Goal: Task Accomplishment & Management: Use online tool/utility

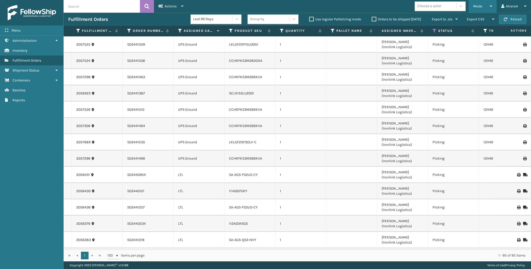
click at [477, 10] on div "Mode" at bounding box center [482, 6] width 19 height 13
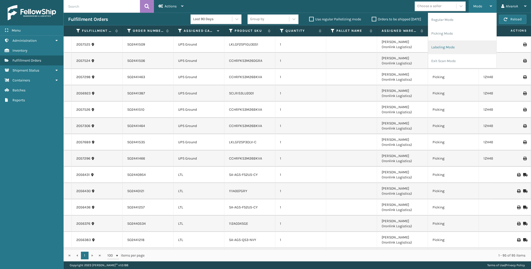
click at [451, 45] on li "Labeling Mode" at bounding box center [462, 47] width 68 height 14
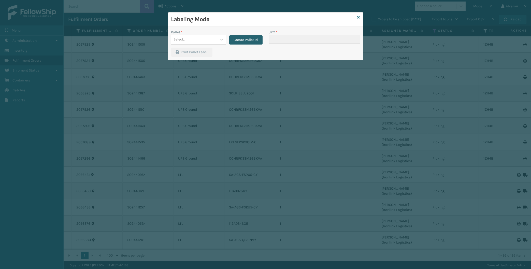
click at [230, 43] on button "Create Pallet Id" at bounding box center [245, 39] width 33 height 9
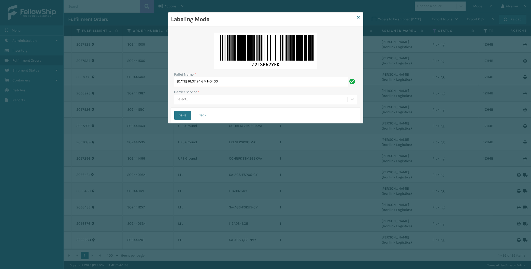
drag, startPoint x: 245, startPoint y: 80, endPoint x: 122, endPoint y: 110, distance: 127.0
click at [174, 86] on input "[DATE] 16:07:24 GMT-0400" at bounding box center [261, 81] width 174 height 9
type input "lpn 503252"
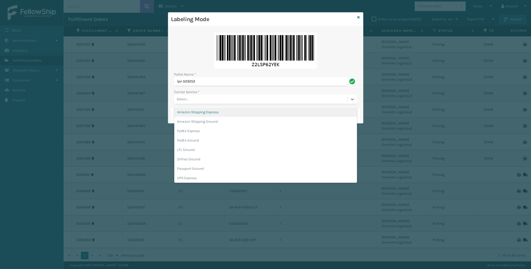
click at [185, 102] on div "Select..." at bounding box center [183, 99] width 12 height 5
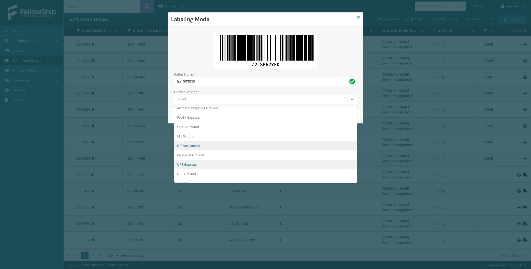
scroll to position [24, 0]
click at [188, 162] on div "UPS Ground" at bounding box center [265, 163] width 183 height 9
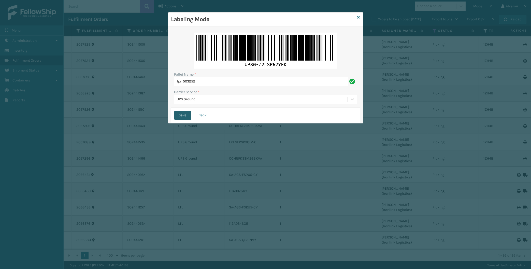
click at [182, 115] on button "Save" at bounding box center [182, 115] width 17 height 9
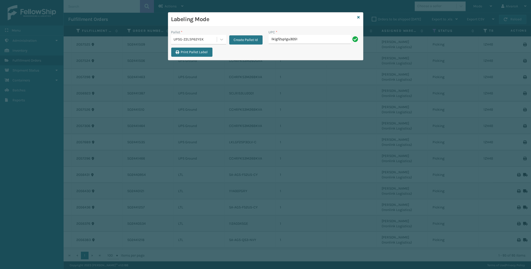
type input "lklgf2sp1gu3051"
drag, startPoint x: 222, startPoint y: 43, endPoint x: 222, endPoint y: 46, distance: 3.1
click at [222, 44] on div at bounding box center [221, 39] width 9 height 9
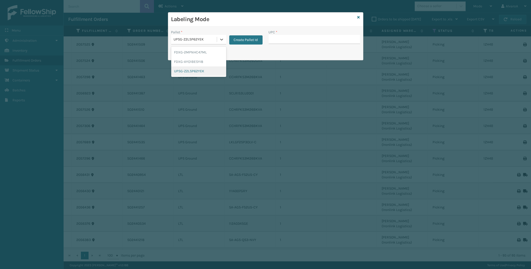
click at [205, 70] on div "UPSG-Z2LSP62YEK" at bounding box center [198, 70] width 55 height 9
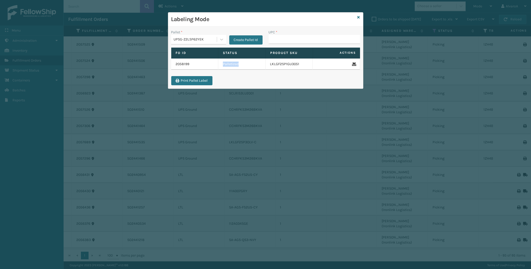
drag, startPoint x: 305, startPoint y: 63, endPoint x: 309, endPoint y: 65, distance: 4.1
click at [309, 65] on td "LKLGF2SP1GU3051" at bounding box center [289, 64] width 47 height 11
click at [301, 69] on td "LKLGF2SP1GU3051" at bounding box center [289, 64] width 47 height 11
drag, startPoint x: 300, startPoint y: 76, endPoint x: 300, endPoint y: 63, distance: 12.7
click at [300, 71] on div "Fo Id Status Product SKU Actions 2058199 Palletized LKLGF2SP1GU3051" at bounding box center [265, 62] width 195 height 28
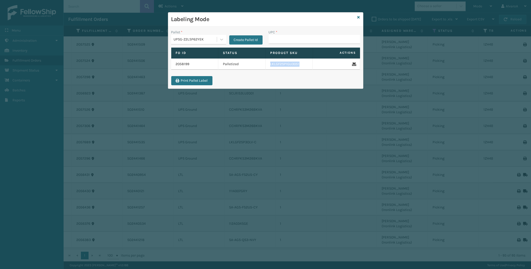
copy td "LKLGF2SP1GU3051"
drag, startPoint x: 303, startPoint y: 64, endPoint x: 270, endPoint y: 66, distance: 33.2
click at [270, 66] on td "LKLGF2SP1GU3051" at bounding box center [289, 64] width 47 height 11
drag, startPoint x: 275, startPoint y: 41, endPoint x: 282, endPoint y: 42, distance: 7.9
click at [275, 41] on input "UPC *" at bounding box center [314, 39] width 91 height 9
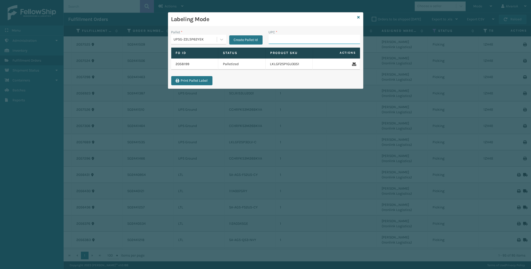
paste input "LKLGF2SP1GU3051"
type input "LKLGF2SP1GU3051"
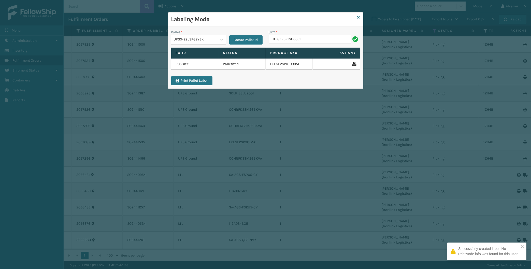
type input "LKLGF2SP1GU3051"
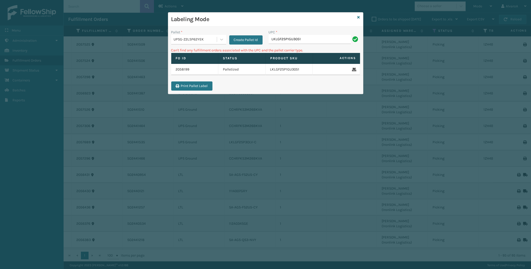
drag, startPoint x: 238, startPoint y: 39, endPoint x: 251, endPoint y: 66, distance: 30.0
click at [240, 45] on div "Pallet * UPSG-Z2LSP62YEK Create Pallet Id" at bounding box center [216, 39] width 97 height 18
drag, startPoint x: 248, startPoint y: 40, endPoint x: 250, endPoint y: 67, distance: 26.8
click at [250, 56] on div "Pallet * UPSG-Z2LSP62YEK Create Pallet Id UPC * LKLGF2SP1GU3051 Can't find any …" at bounding box center [265, 59] width 195 height 67
click at [243, 38] on button "Create Pallet Id" at bounding box center [245, 39] width 33 height 9
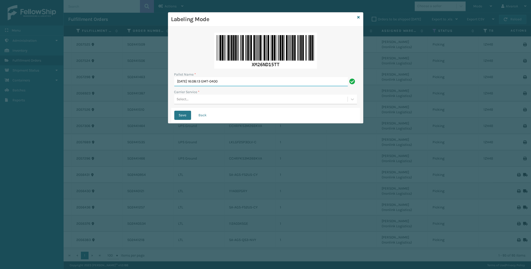
drag, startPoint x: 245, startPoint y: 80, endPoint x: 80, endPoint y: 117, distance: 169.1
click at [174, 86] on input "[DATE] 16:08:13 GMT-0400" at bounding box center [261, 81] width 174 height 9
type input "lpn 503252"
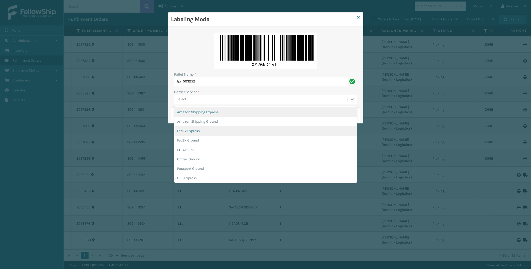
drag, startPoint x: 176, startPoint y: 100, endPoint x: 182, endPoint y: 129, distance: 29.4
click at [177, 104] on div "option Amazon Shipping Express focused, 1 of 11. 11 results available. Use Up a…" at bounding box center [265, 100] width 183 height 10
drag, startPoint x: 194, startPoint y: 176, endPoint x: 180, endPoint y: 133, distance: 45.1
click at [192, 168] on div "Amazon Shipping Express Amazon Shipping Ground FedEx Express FedEx Ground LTL G…" at bounding box center [265, 144] width 183 height 76
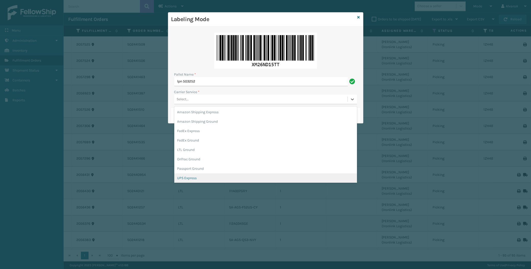
drag, startPoint x: 179, startPoint y: 178, endPoint x: 175, endPoint y: 149, distance: 29.3
click at [179, 176] on div "UPS Express" at bounding box center [265, 177] width 183 height 9
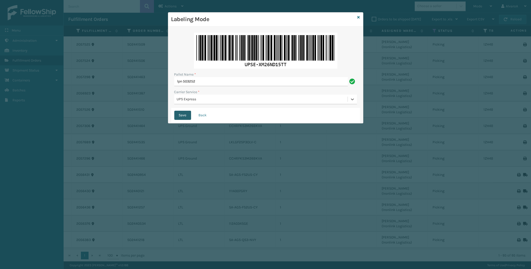
click at [182, 115] on button "Save" at bounding box center [182, 115] width 17 height 9
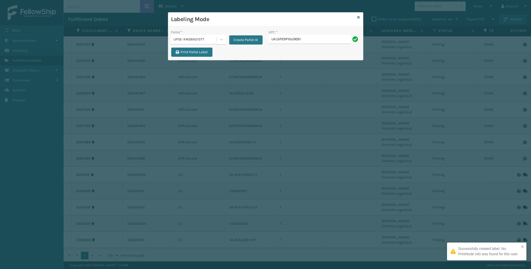
type input "LKLGF2SP1GU3051"
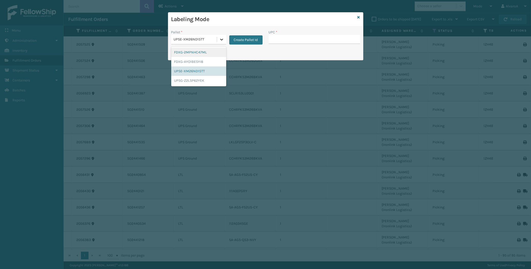
click at [221, 39] on icon at bounding box center [221, 40] width 3 height 2
click at [192, 80] on div "UPSG-Z2LSP62YEK" at bounding box center [198, 80] width 55 height 9
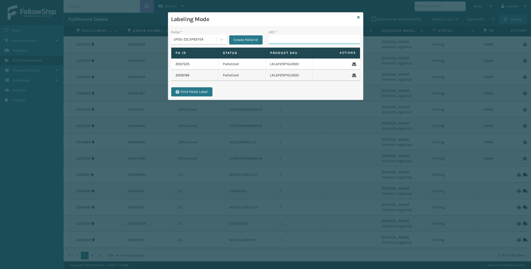
click at [290, 39] on input "UPC *" at bounding box center [314, 39] width 91 height 9
type input "sclris3lu2001"
click at [244, 37] on button "Create Pallet Id" at bounding box center [245, 39] width 33 height 9
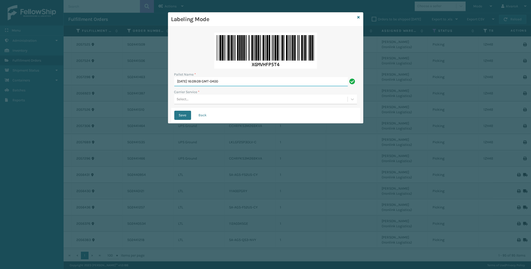
drag, startPoint x: 244, startPoint y: 83, endPoint x: 148, endPoint y: 101, distance: 97.8
click at [174, 86] on input "[DATE] 16:09:09 GMT-0400" at bounding box center [261, 81] width 174 height 9
type input "lpn 503253"
click at [201, 102] on div "Select..." at bounding box center [260, 99] width 173 height 8
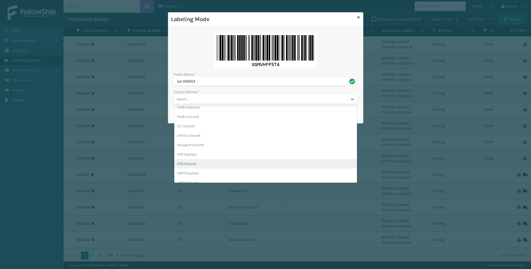
click at [193, 165] on div "UPS Ground" at bounding box center [265, 163] width 183 height 9
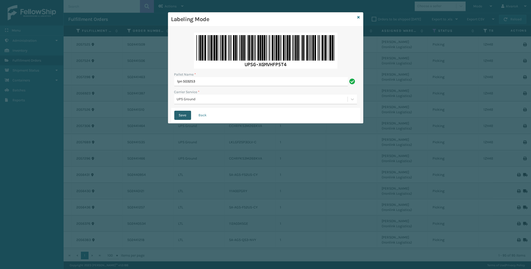
click at [185, 119] on button "Save" at bounding box center [182, 115] width 17 height 9
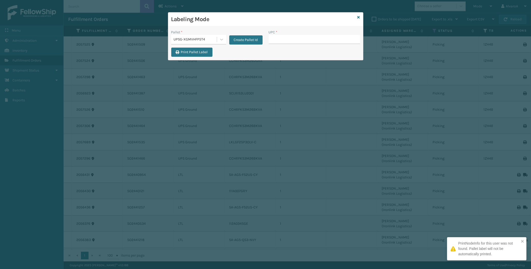
click at [282, 40] on input "UPC *" at bounding box center [314, 39] width 91 height 9
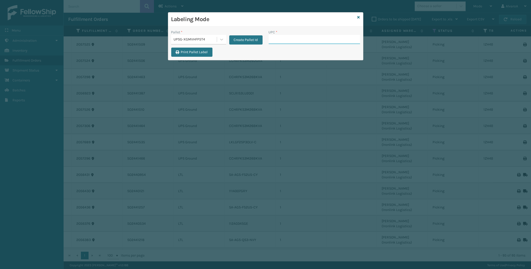
click at [280, 40] on input "UPC *" at bounding box center [314, 39] width 91 height 9
type input "516a007grn"
type input "cchrfks3m26bkva"
type input "CCHRFKS3M26DGRA"
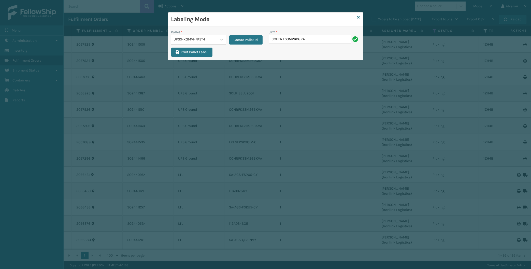
type input "CCHFRKS3M26DGRA"
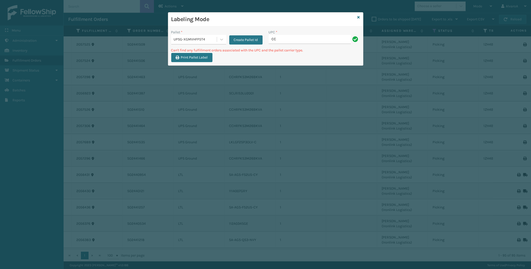
type input "C"
type input "CCHRFKS3M26DGRA"
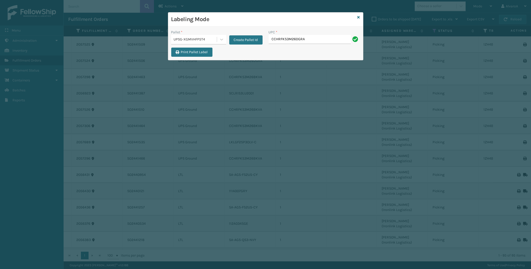
type input "CCHRFKS3M26DGRA"
click at [357, 17] on div "Labeling Mode" at bounding box center [265, 19] width 195 height 14
click at [358, 17] on icon at bounding box center [359, 18] width 3 height 4
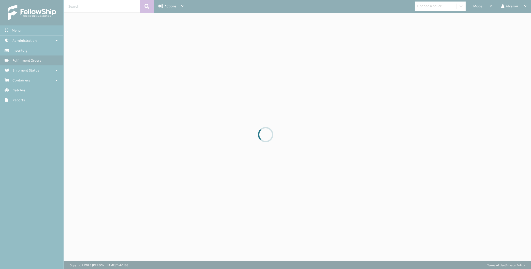
click at [475, 9] on div at bounding box center [265, 134] width 531 height 269
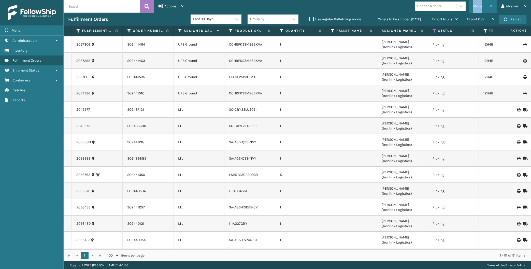
click at [475, 8] on span "Mode" at bounding box center [477, 6] width 9 height 4
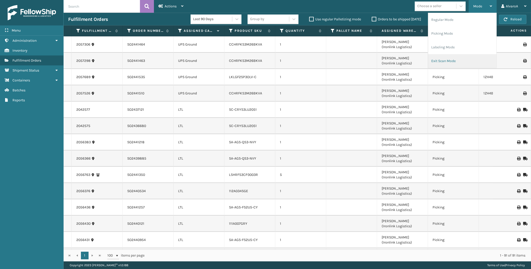
click at [441, 59] on li "Exit Scan Mode" at bounding box center [462, 61] width 68 height 14
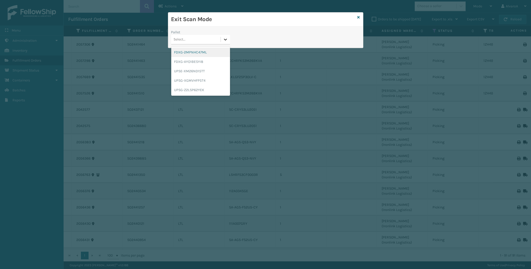
click at [226, 39] on icon at bounding box center [225, 39] width 5 height 5
drag, startPoint x: 178, startPoint y: 90, endPoint x: 229, endPoint y: 33, distance: 76.2
click at [178, 90] on div "UPSG-Z2LSP62YEK" at bounding box center [200, 89] width 59 height 9
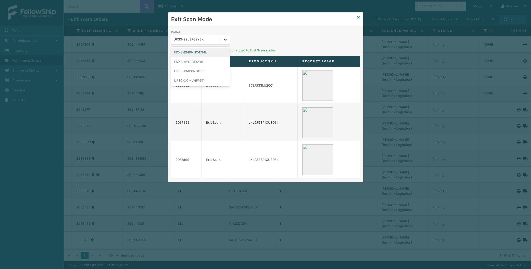
click at [224, 37] on div at bounding box center [225, 39] width 9 height 9
click at [192, 78] on div "UPSG-XGMVHFP5T4" at bounding box center [200, 80] width 59 height 9
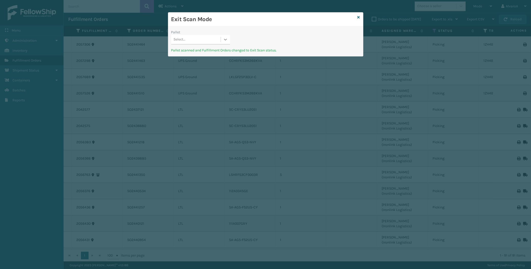
click at [224, 40] on icon at bounding box center [225, 39] width 5 height 5
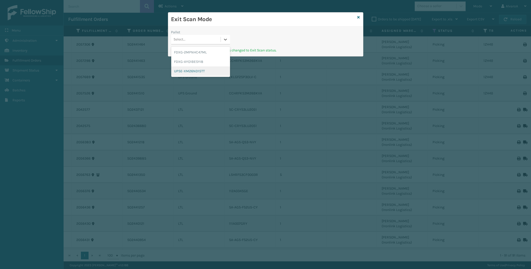
click at [191, 69] on div "UPSE-XM26ND15TT" at bounding box center [200, 70] width 59 height 9
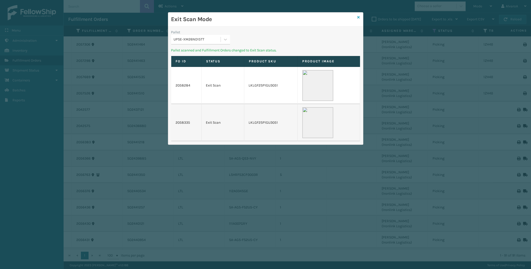
click at [358, 18] on icon at bounding box center [359, 18] width 3 height 4
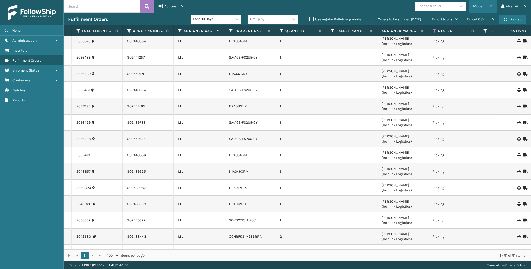
scroll to position [167, 0]
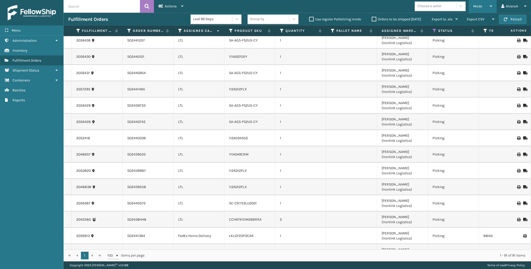
click at [478, 8] on span "Mode" at bounding box center [477, 6] width 9 height 4
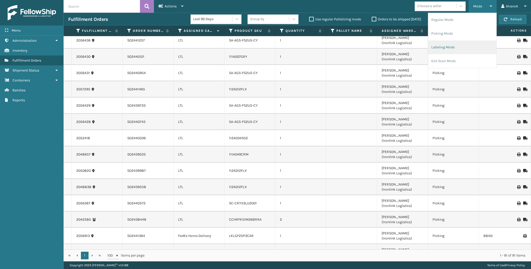
click at [440, 51] on li "Labeling Mode" at bounding box center [462, 47] width 68 height 14
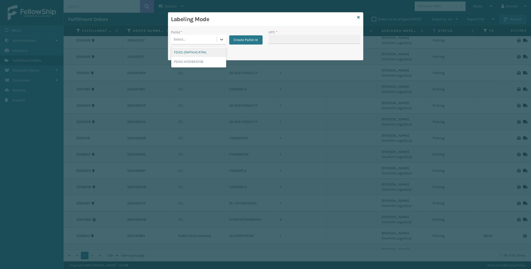
click at [215, 41] on div "Select..." at bounding box center [194, 39] width 46 height 8
click at [242, 42] on button "Create Pallet Id" at bounding box center [245, 39] width 33 height 9
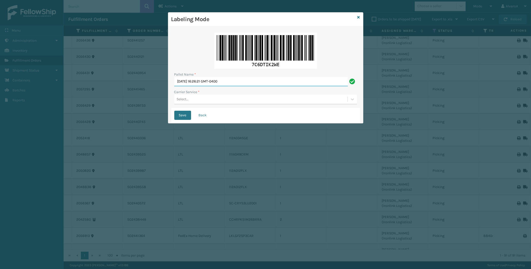
drag, startPoint x: 244, startPoint y: 79, endPoint x: 119, endPoint y: 106, distance: 127.0
click at [174, 86] on input "[DATE] 16:26:21 GMT-0400" at bounding box center [261, 81] width 174 height 9
type input "LPN 503258"
click at [194, 100] on div "Select..." at bounding box center [260, 99] width 173 height 8
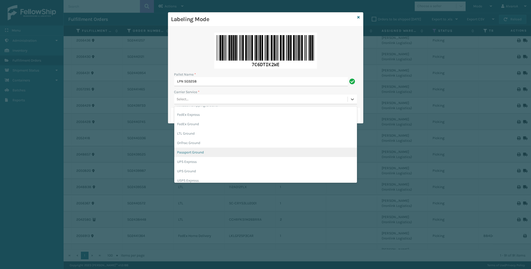
scroll to position [24, 0]
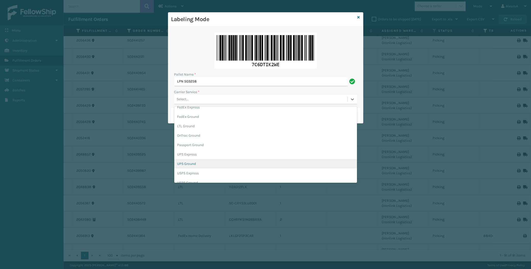
click at [188, 163] on div "UPS Ground" at bounding box center [265, 163] width 183 height 9
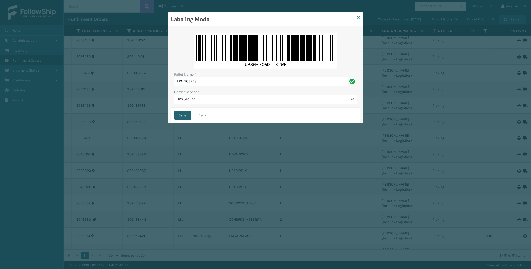
click at [180, 117] on button "Save" at bounding box center [182, 115] width 17 height 9
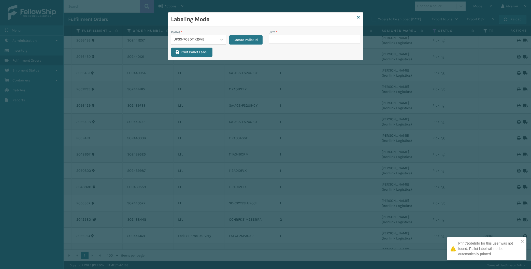
click at [279, 41] on input "UPC *" at bounding box center [314, 39] width 91 height 9
paste input "CCWENKS3M26DGRA"
type input "CCWENKS3M26DGRA"
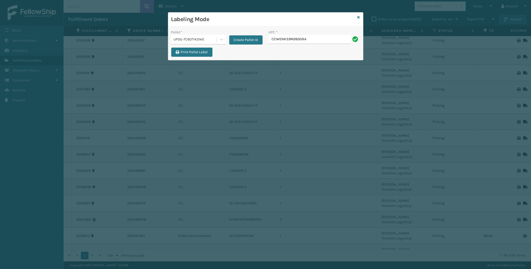
type input "CCWENKS3M26DGRA"
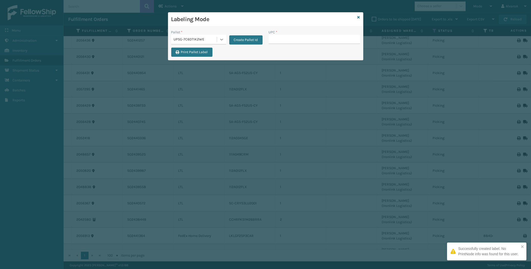
click at [220, 39] on icon at bounding box center [221, 40] width 3 height 2
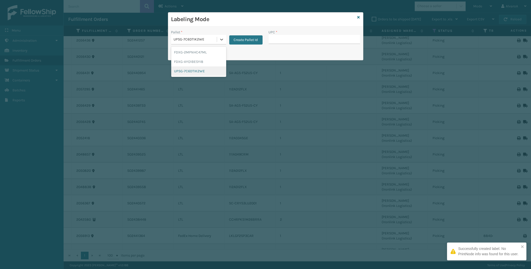
click at [187, 73] on div "UPSG-7C6DTIK2WE" at bounding box center [198, 70] width 55 height 9
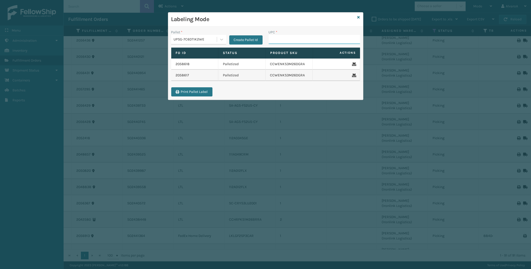
click at [296, 38] on input "UPC *" at bounding box center [314, 39] width 91 height 9
paste input "CCWENKS3M26DGRA"
type input "CCWENKS3M26DGRA"
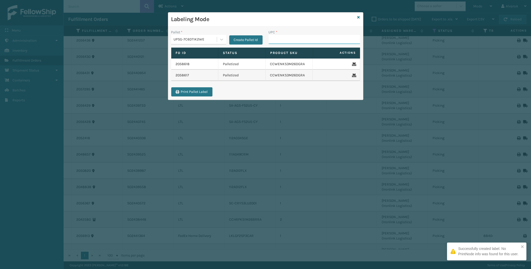
paste input "LSHRFS3CP3003R"
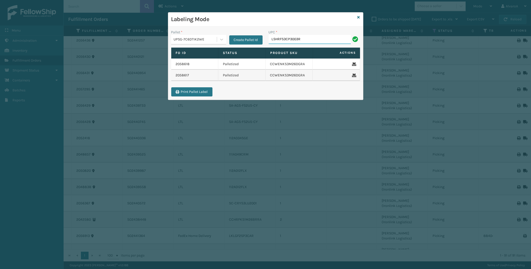
type input "LSHRFS3CP3003R"
paste input "CCWENKS3BLURA"
type input "CCWENKS3BLURA"
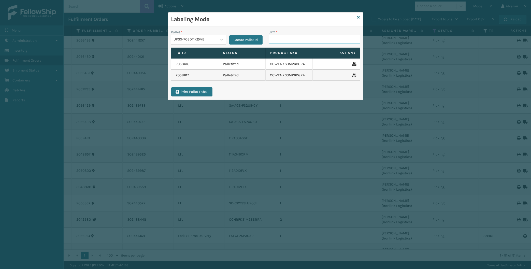
paste input "133A013BRN"
type input "133A013BRN"
paste input "CCHRFKS3M26BKVA"
type input "CCHRFKS3M26BKVA"
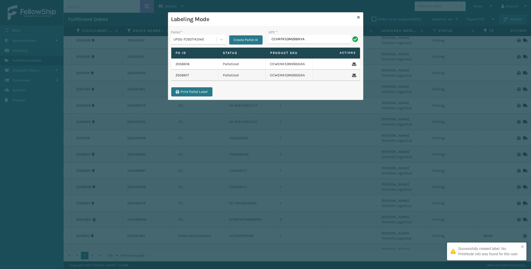
type input "CCHRFKS3M26BKVA"
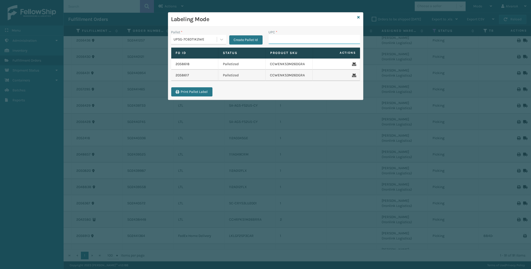
paste input "133A013NVY"
type input "133A013NVY"
paste input "CCHRFKS3M26DGRA"
type input "CCHRFKS3M26DGRA"
paste input "LKLGF2SP3OLV-C"
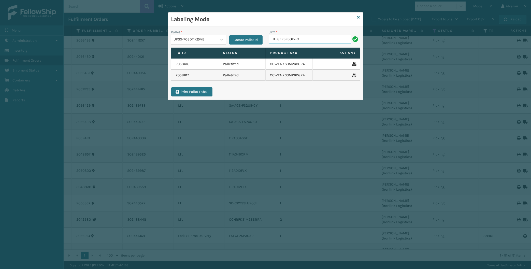
type input "LKLGF2SP3OLV-C"
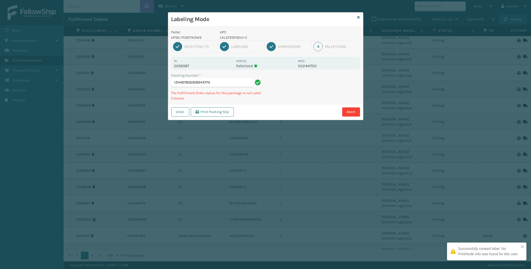
type input "1ZH4B7800309243770 LKLGF2SP3OLV-C"
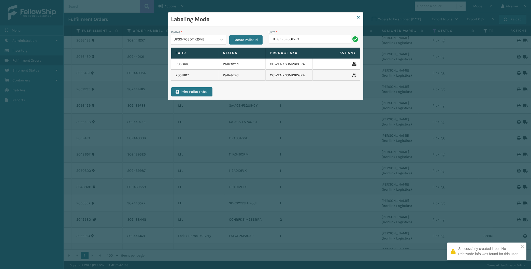
type input "LKLGF2SP3OLV-C"
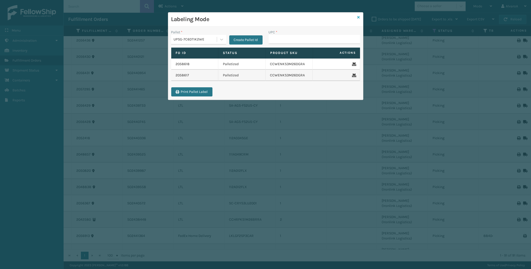
click at [358, 18] on icon at bounding box center [359, 18] width 3 height 4
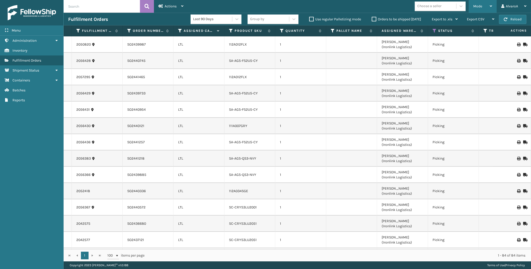
click at [478, 8] on span "Mode" at bounding box center [477, 6] width 9 height 4
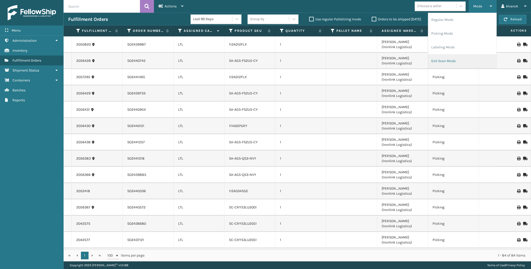
click at [450, 58] on li "Exit Scan Mode" at bounding box center [462, 61] width 68 height 14
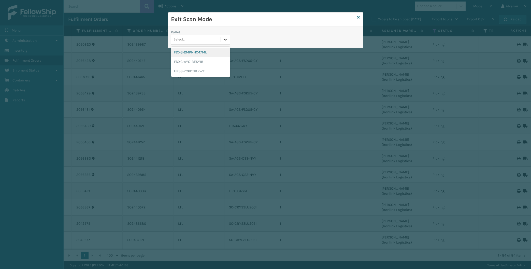
drag, startPoint x: 226, startPoint y: 40, endPoint x: 197, endPoint y: 58, distance: 33.4
click at [226, 40] on icon at bounding box center [225, 39] width 5 height 5
click at [191, 72] on div "UPSG-7C6DTIK2WE" at bounding box center [200, 70] width 59 height 9
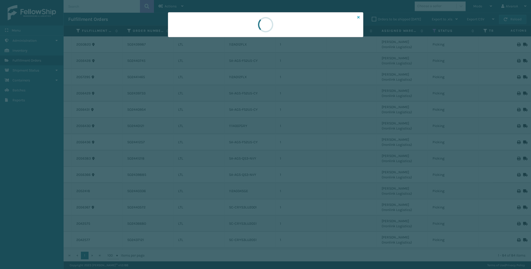
click at [358, 17] on icon at bounding box center [359, 18] width 3 height 4
